Goal: Complete application form: Complete application form

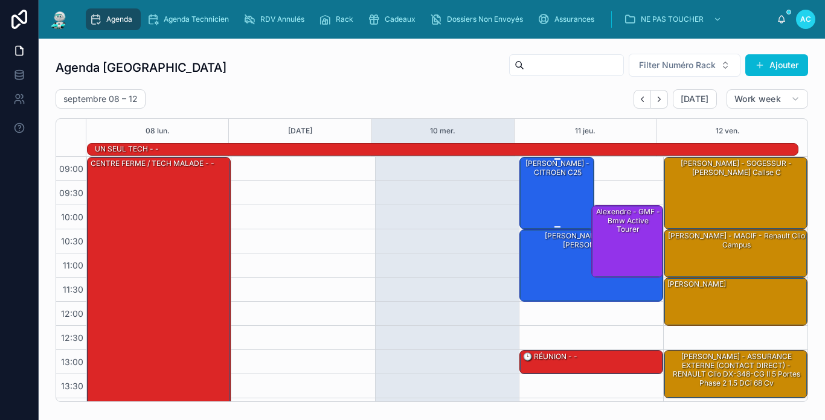
click at [561, 190] on div "[PERSON_NAME] - CITROEN c25" at bounding box center [557, 193] width 71 height 70
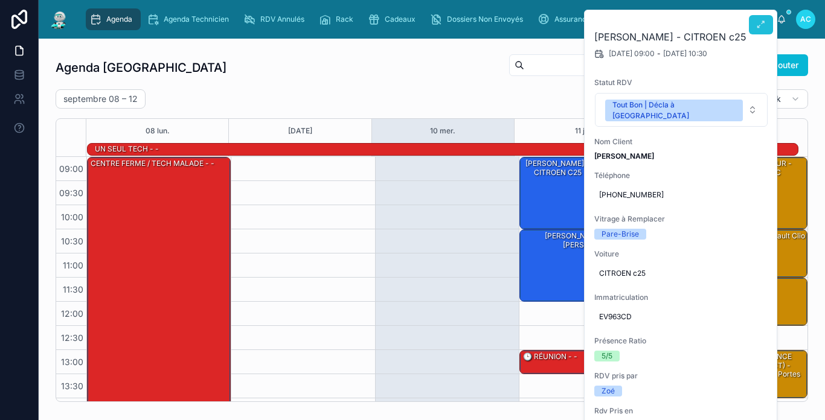
click at [752, 24] on button at bounding box center [761, 24] width 24 height 19
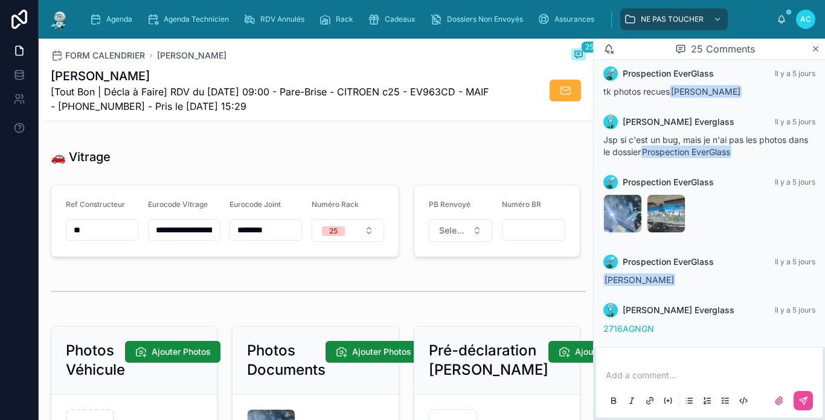
scroll to position [1509, 0]
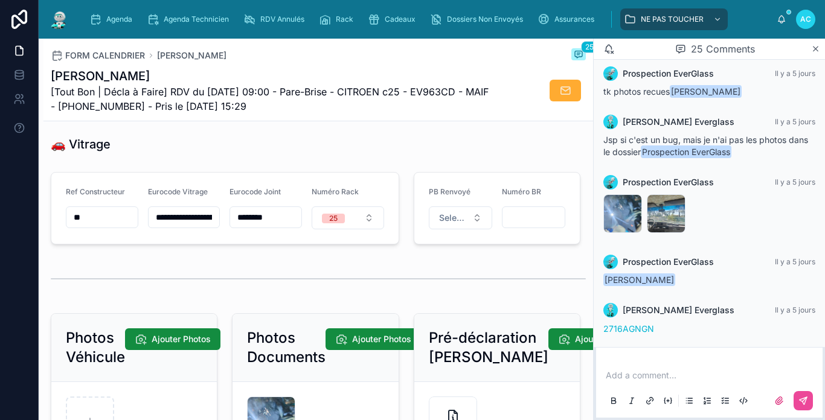
drag, startPoint x: 152, startPoint y: 227, endPoint x: 178, endPoint y: 229, distance: 26.6
click at [178, 226] on input "**********" at bounding box center [184, 217] width 71 height 17
click at [228, 153] on div "🚗 Vitrage" at bounding box center [318, 144] width 535 height 17
type input "**********"
type input "******"
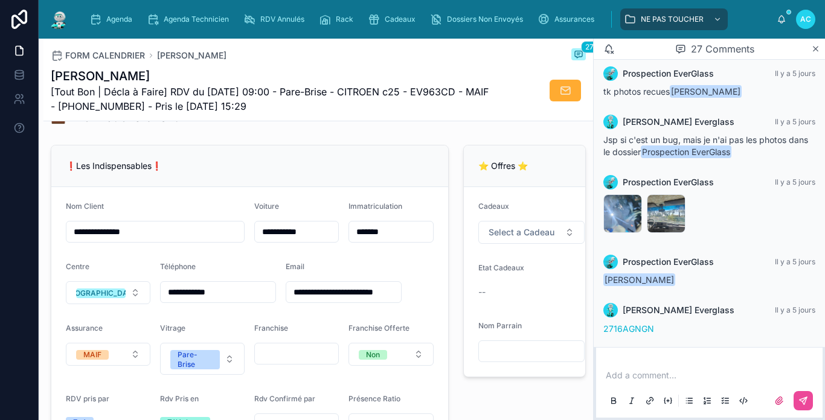
scroll to position [0, 0]
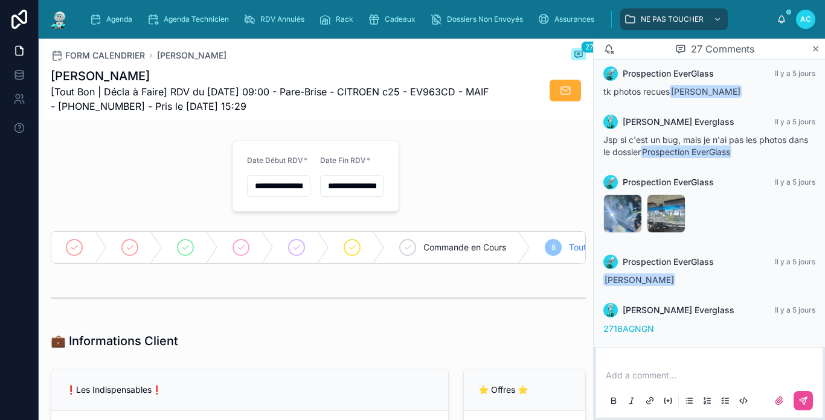
click at [666, 377] on p at bounding box center [712, 375] width 212 height 12
click at [811, 408] on button at bounding box center [802, 400] width 19 height 19
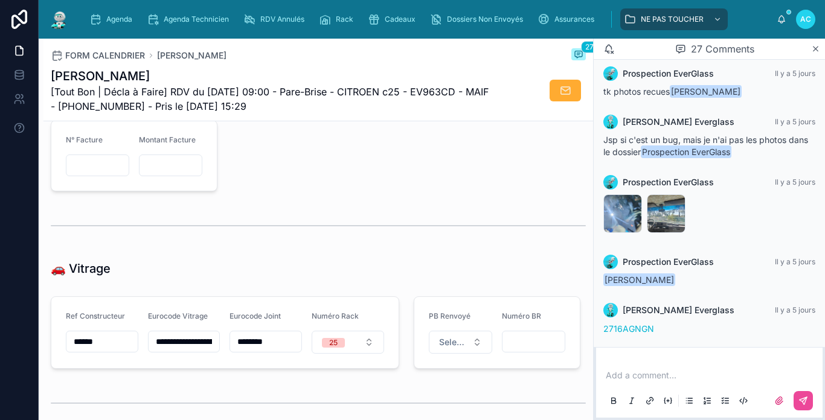
scroll to position [1449, 0]
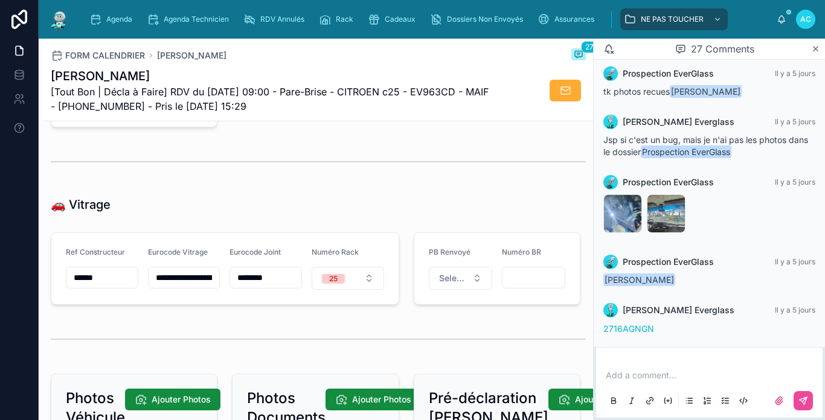
click at [201, 286] on input "**********" at bounding box center [184, 277] width 71 height 17
paste input "*********"
type input "*********"
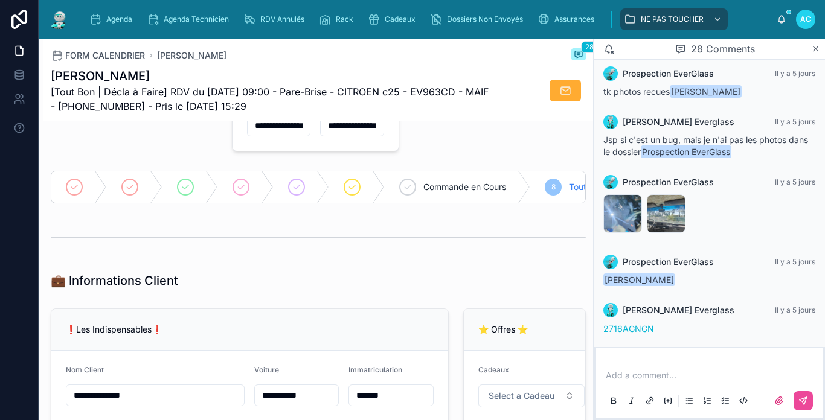
scroll to position [0, 0]
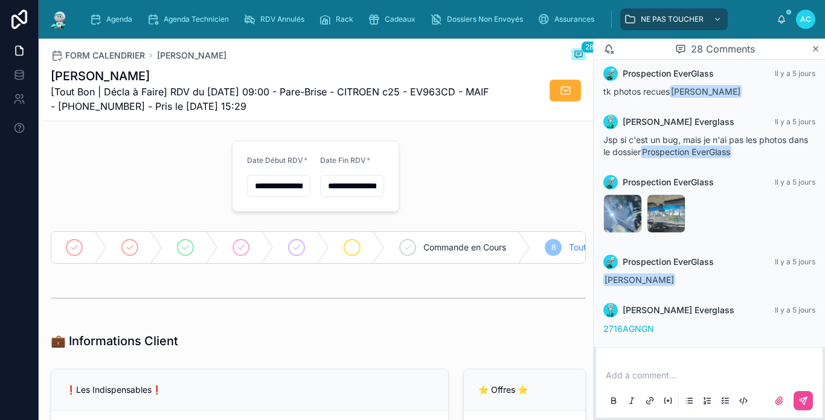
click at [362, 251] on div at bounding box center [357, 247] width 56 height 31
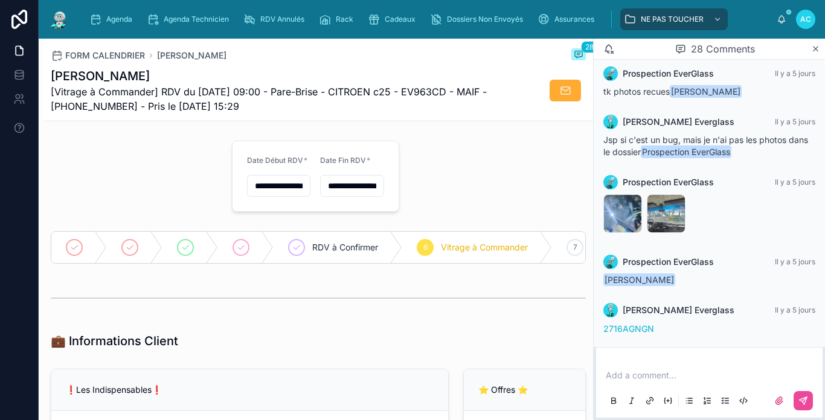
click at [66, 28] on img at bounding box center [59, 19] width 22 height 19
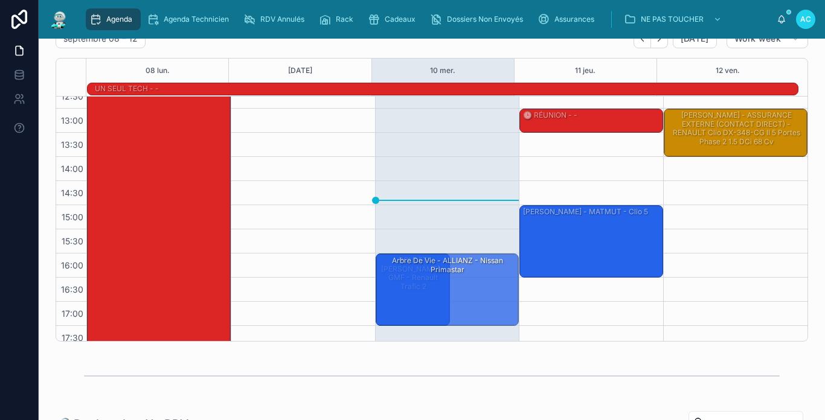
scroll to position [190, 0]
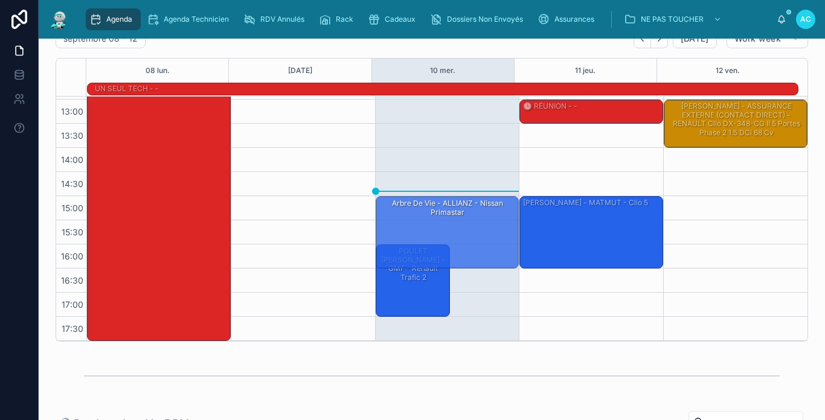
drag, startPoint x: 478, startPoint y: 307, endPoint x: 462, endPoint y: 229, distance: 80.2
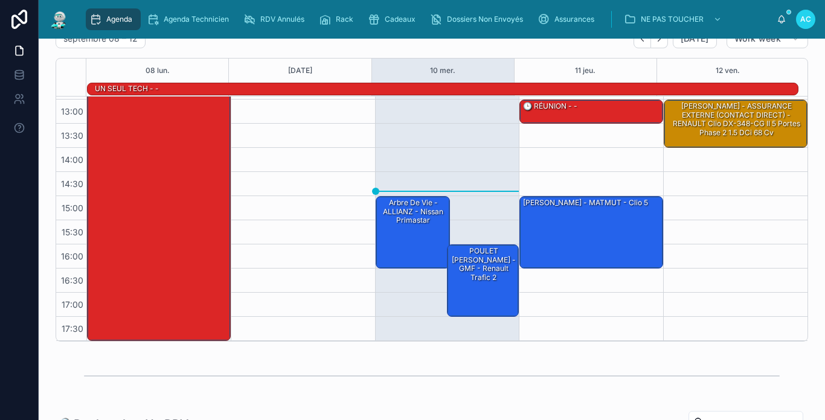
click at [462, 261] on div "POULET [PERSON_NAME] - GMF - renault trafic 2" at bounding box center [483, 264] width 68 height 37
click at [418, 225] on div "Arbre de vie - ALLIANZ - Nissan primastar" at bounding box center [413, 220] width 71 height 70
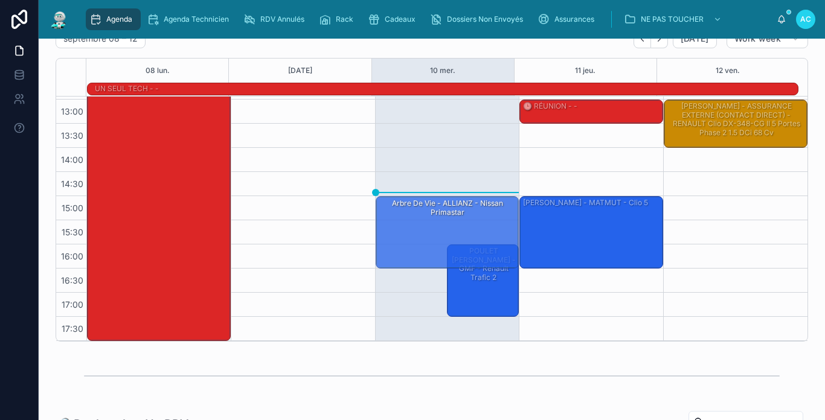
drag, startPoint x: 418, startPoint y: 225, endPoint x: 417, endPoint y: 239, distance: 14.6
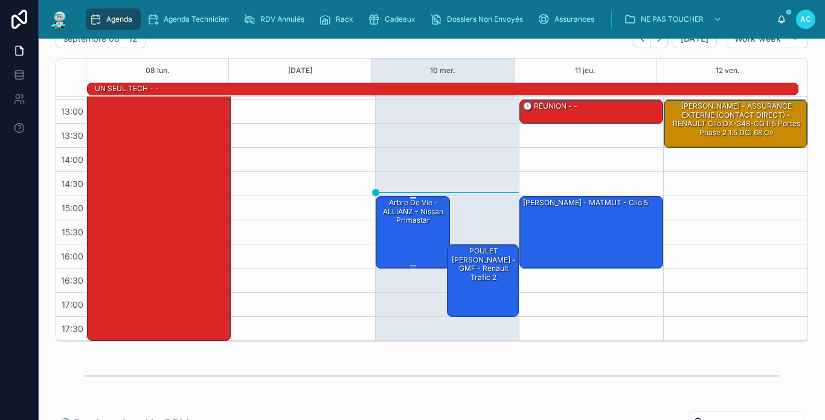
click at [412, 223] on div "Arbre de vie - ALLIANZ - Nissan primastar" at bounding box center [413, 211] width 71 height 28
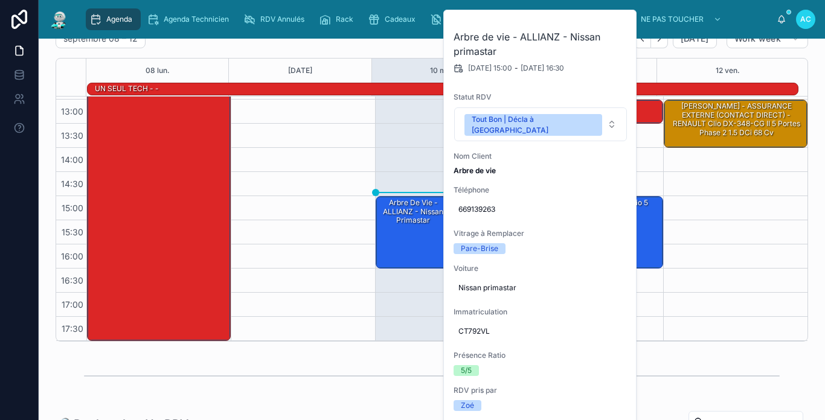
click at [369, 48] on div "[DATE] – [DATE] [DATE] Work week 08 [DATE] mer. 11 jeu. 12 ven. UN SEUL TECH - …" at bounding box center [432, 185] width 752 height 313
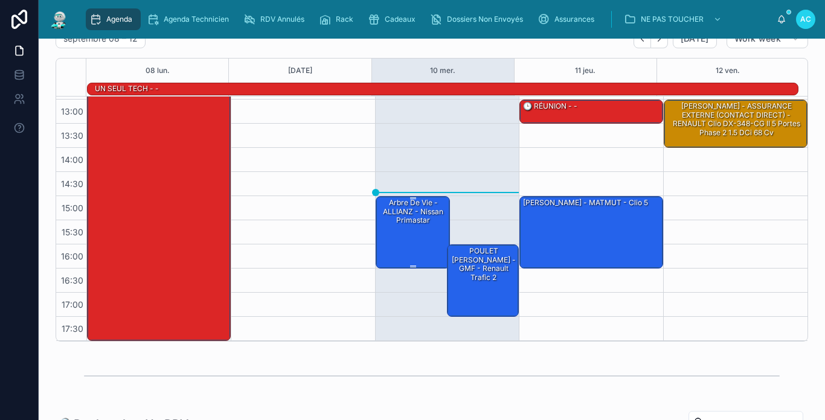
click at [421, 235] on div "Arbre de vie - ALLIANZ - Nissan primastar" at bounding box center [413, 232] width 71 height 70
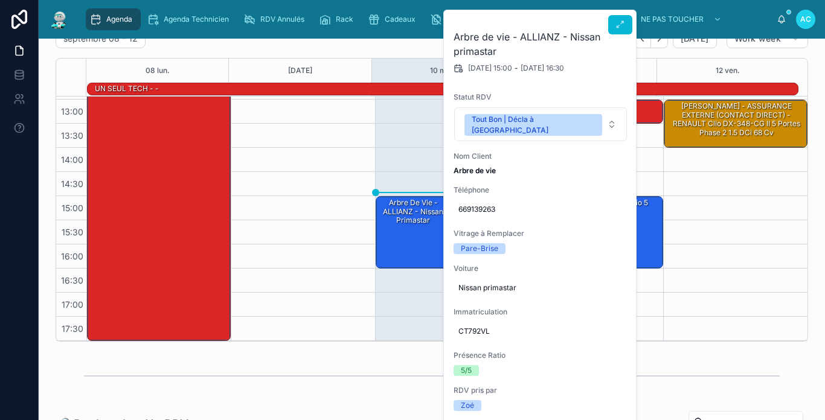
click at [612, 37] on h2 "Arbre de vie - ALLIANZ - Nissan primastar" at bounding box center [540, 44] width 174 height 29
click at [616, 27] on icon at bounding box center [620, 25] width 10 height 10
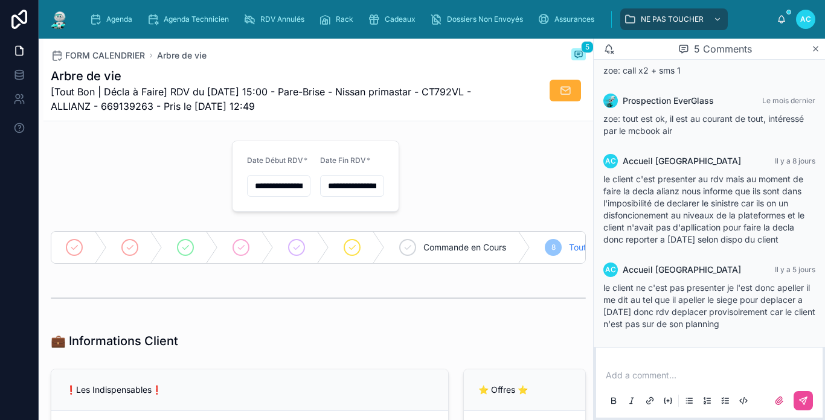
click at [56, 18] on img at bounding box center [59, 19] width 22 height 19
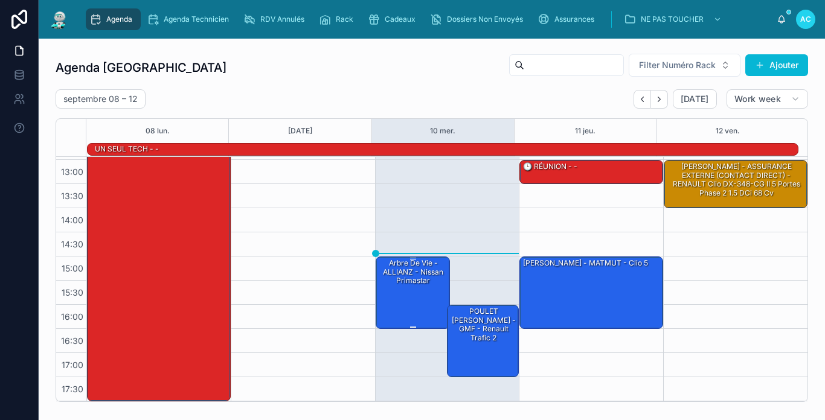
scroll to position [60, 0]
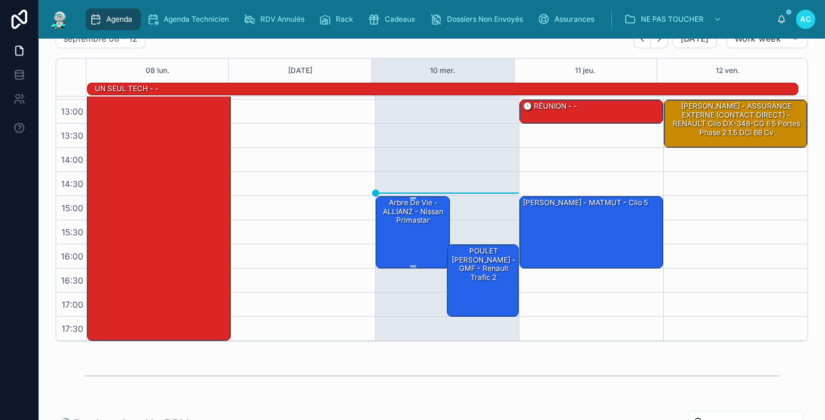
click at [417, 229] on div "Arbre de vie - ALLIANZ - Nissan primastar" at bounding box center [413, 232] width 71 height 70
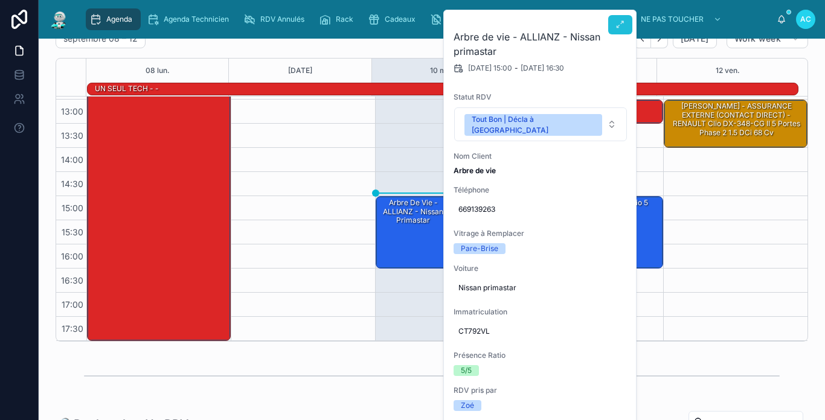
click at [619, 30] on span at bounding box center [620, 25] width 10 height 10
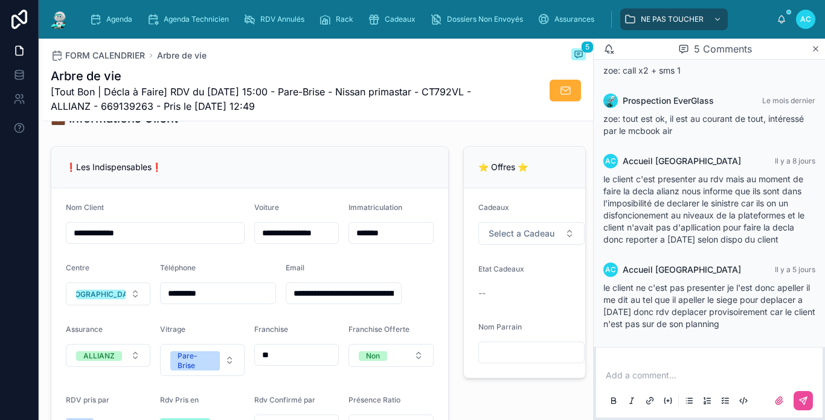
scroll to position [302, 0]
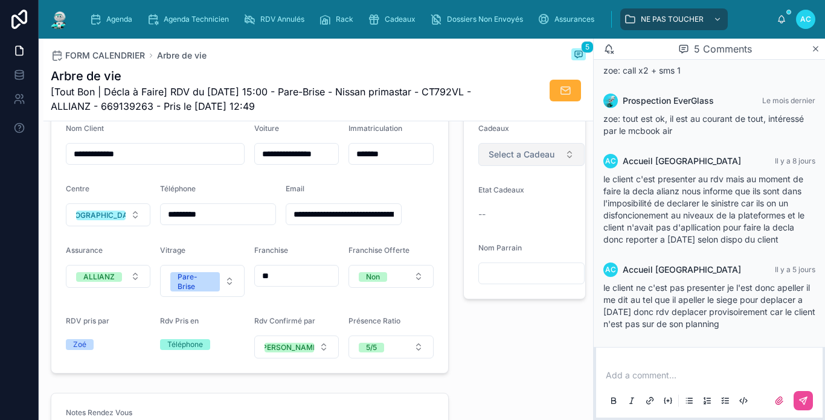
click at [501, 161] on span "Select a Cadeau" at bounding box center [521, 155] width 66 height 12
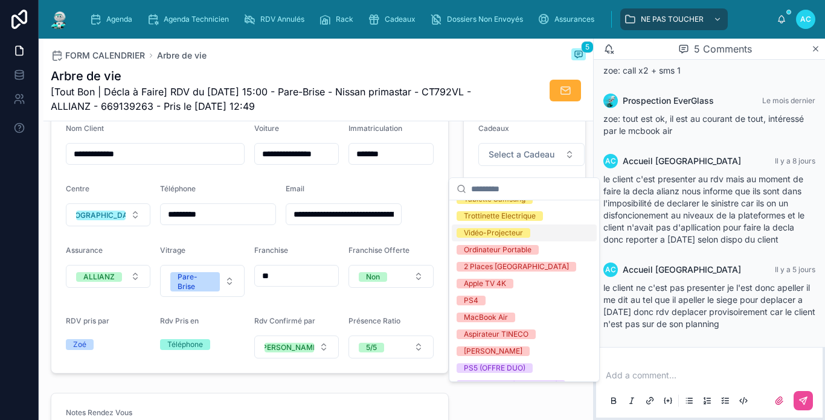
scroll to position [229, 0]
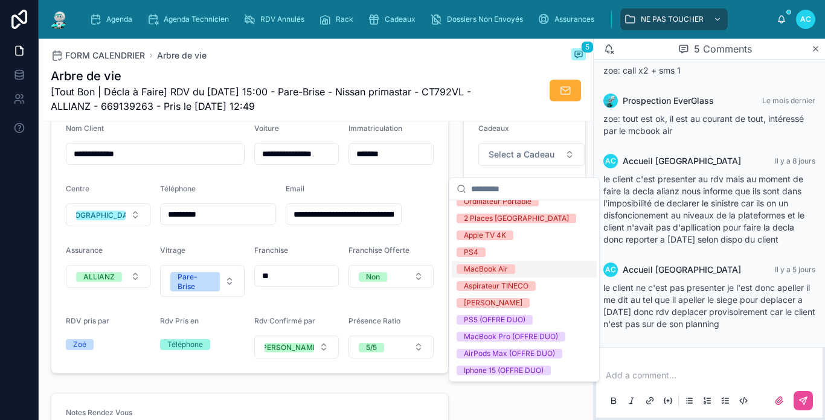
click at [496, 274] on div "MacBook Air" at bounding box center [486, 269] width 44 height 10
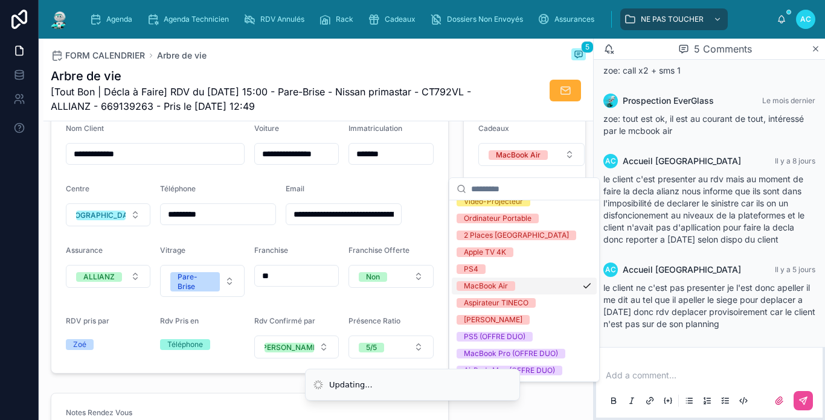
scroll to position [246, 0]
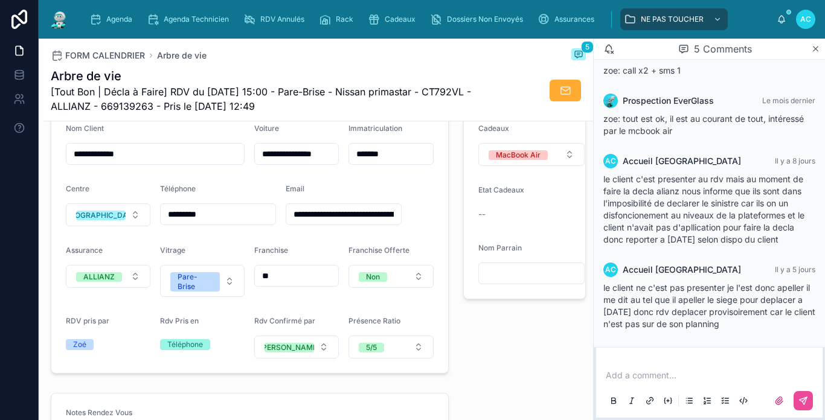
click at [508, 68] on div "Arbre de vie [Tout Bon | Décla à Faire] RDV du [DATE] 15:00 - Pare-Brise - Niss…" at bounding box center [318, 91] width 535 height 46
click at [61, 24] on img at bounding box center [59, 19] width 22 height 19
